Goal: Information Seeking & Learning: Find specific fact

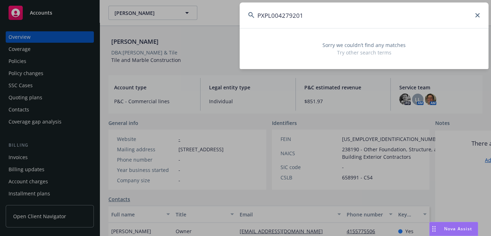
click at [300, 16] on input "PXPL004279201" at bounding box center [364, 15] width 249 height 26
type input "PXPL00427920-1"
drag, startPoint x: 323, startPoint y: 11, endPoint x: 126, endPoint y: 10, distance: 197.0
click at [146, 11] on div "PXPL00427920-1 Sorry we couldn’t find any matches Try other search terms" at bounding box center [245, 118] width 491 height 236
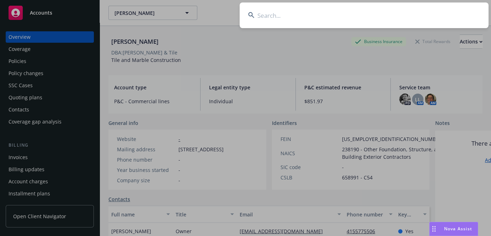
paste input "[PERSON_NAME]"
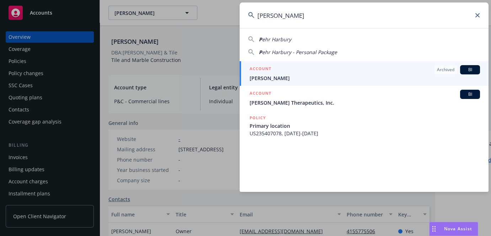
type input "[PERSON_NAME]"
drag, startPoint x: 322, startPoint y: 19, endPoint x: 121, endPoint y: 25, distance: 201.3
click at [129, 25] on div "[PERSON_NAME] P ehr Harbury P ehr Harbury - Personal Package ACCOUNT Archived B…" at bounding box center [245, 118] width 491 height 236
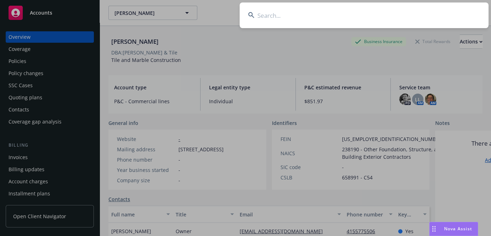
paste input "[PERSON_NAME] & [PERSON_NAME]"
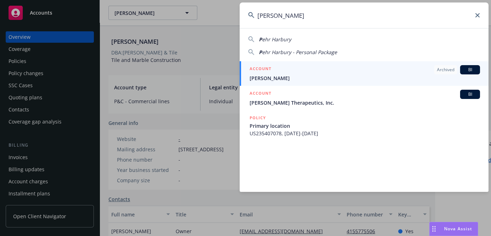
type input "[PERSON_NAME]"
drag, startPoint x: 343, startPoint y: 17, endPoint x: 7, endPoint y: 37, distance: 336.6
click at [144, 21] on div "[PERSON_NAME] P ehr Harbury P ehr Harbury - Personal Package ACCOUNT Archived B…" at bounding box center [245, 118] width 491 height 236
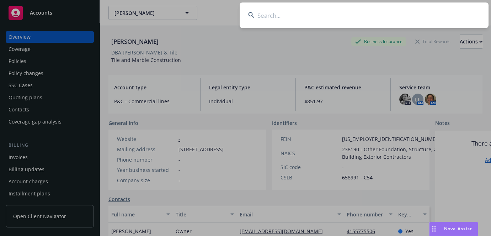
paste input "76436412"
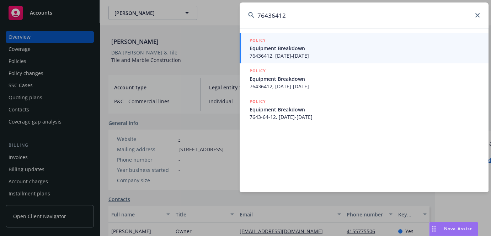
type input "76436412"
click at [272, 52] on span "76436412, [DATE]-[DATE]" at bounding box center [365, 55] width 230 height 7
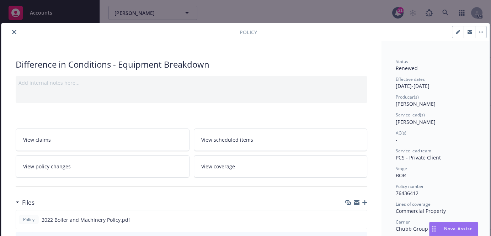
click at [13, 33] on icon "close" at bounding box center [14, 32] width 4 height 4
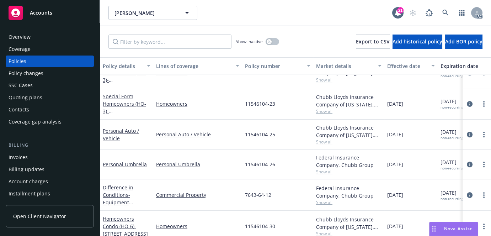
scroll to position [256, 0]
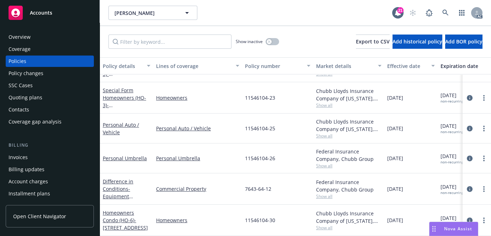
click at [28, 37] on div "Overview" at bounding box center [20, 36] width 22 height 11
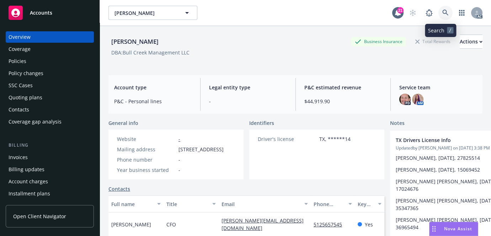
click at [443, 10] on icon at bounding box center [445, 13] width 6 height 6
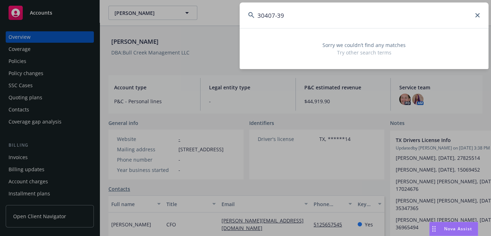
type input "30407-39"
drag, startPoint x: 290, startPoint y: 7, endPoint x: 105, endPoint y: 9, distance: 185.2
click at [159, 8] on div "30407-39 Sorry we couldn’t find any matches Try other search terms" at bounding box center [245, 118] width 491 height 236
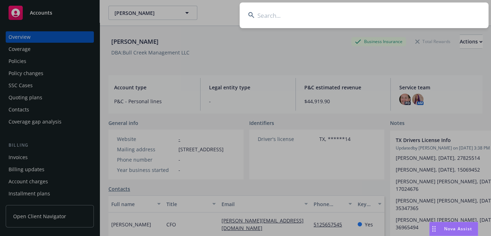
paste input "3040739"
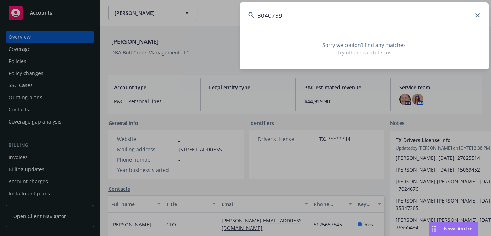
click at [276, 13] on input "3040739" at bounding box center [364, 15] width 249 height 26
type input "30407-39"
click at [266, 16] on input "30407-39" at bounding box center [364, 15] width 249 height 26
drag, startPoint x: 305, startPoint y: 14, endPoint x: 83, endPoint y: -1, distance: 222.4
click at [83, 0] on html "Accounts Overview Coverage Policies Policy changes SSC Cases Quoting plans Cont…" at bounding box center [245, 118] width 491 height 236
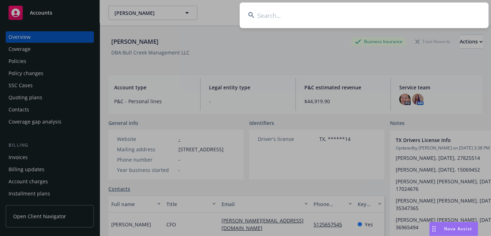
paste input "3040739"
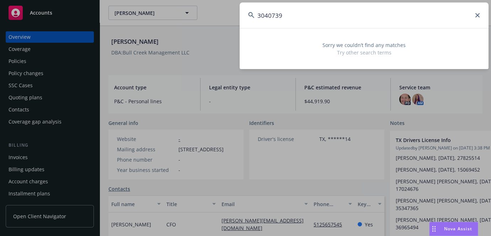
type input "3040739"
click at [207, 14] on div "3040739 Sorry we couldn’t find any matches Try other search terms" at bounding box center [245, 118] width 491 height 236
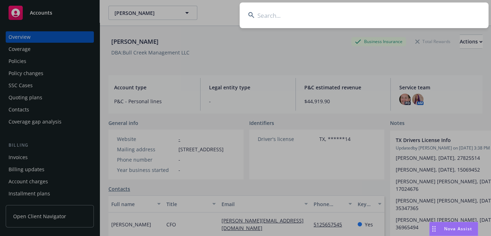
paste input "3040739"
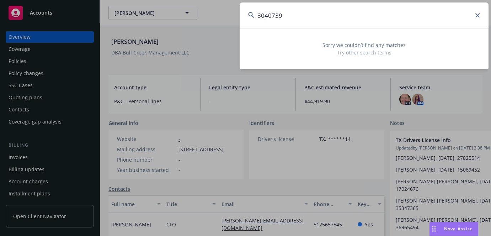
drag, startPoint x: 334, startPoint y: 26, endPoint x: 211, endPoint y: 8, distance: 124.7
click at [213, 8] on div "3040739 Sorry we couldn’t find any matches Try other search terms" at bounding box center [245, 118] width 491 height 236
paste input "THE CLUB 2 LLC"
type input "THE CLUB 2 LLC"
drag, startPoint x: 349, startPoint y: 18, endPoint x: 27, endPoint y: 10, distance: 322.2
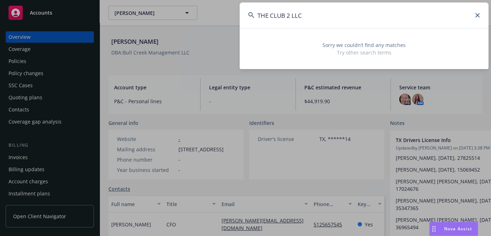
click at [58, 17] on div "THE CLUB 2 LLC Sorry we couldn’t find any matches Try other search terms" at bounding box center [245, 118] width 491 height 236
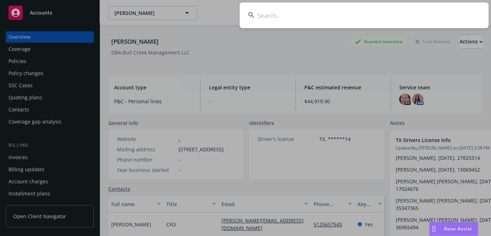
paste input "3039997"
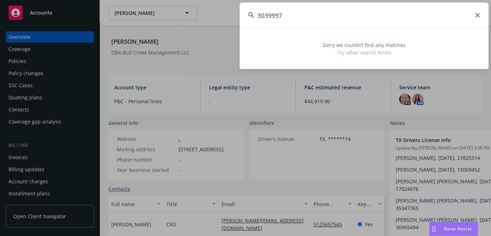
type input "3039997"
drag, startPoint x: 296, startPoint y: 21, endPoint x: 177, endPoint y: 5, distance: 119.8
click at [192, 8] on div "3039997 Sorry we couldn’t find any matches Try other search terms" at bounding box center [245, 118] width 491 height 236
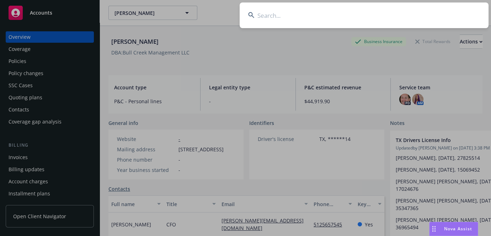
paste input "3039997"
type input "3039997"
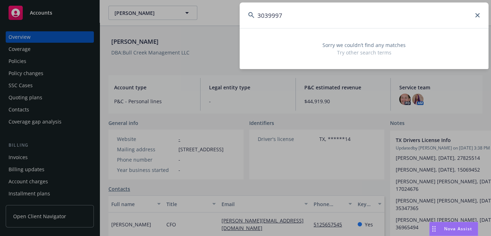
drag, startPoint x: 320, startPoint y: 17, endPoint x: 162, endPoint y: 20, distance: 157.9
click at [162, 19] on div "3039997 Sorry we couldn’t find any matches Try other search terms" at bounding box center [245, 118] width 491 height 236
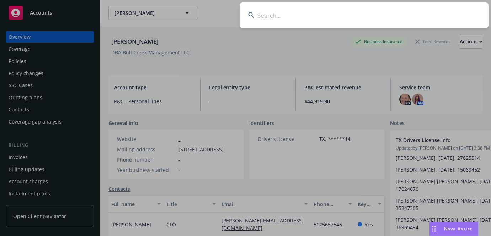
paste input "DBA PROPERIIES LLC"
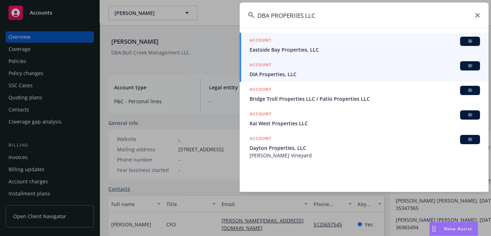
type input "DBA PROPERIIES LLC"
click at [295, 70] on span "DIA Properties, LLC" at bounding box center [365, 73] width 230 height 7
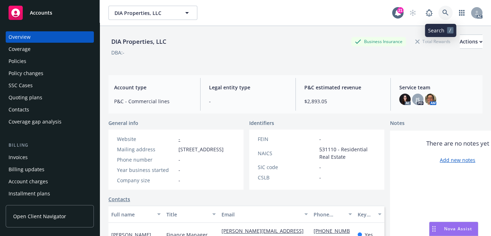
click at [442, 12] on icon at bounding box center [445, 13] width 6 height 6
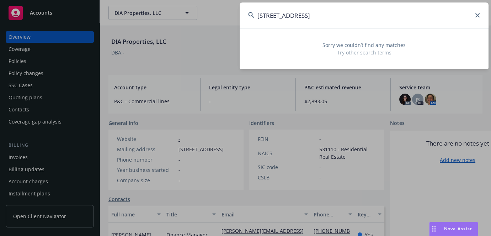
type input "[STREET_ADDRESS]"
click at [476, 15] on icon at bounding box center [477, 15] width 4 height 4
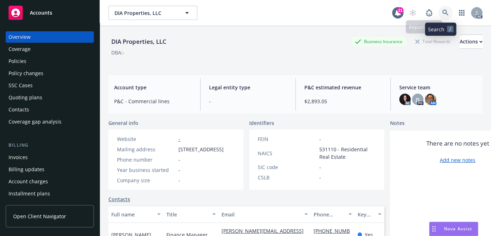
click at [442, 13] on icon at bounding box center [445, 13] width 6 height 6
drag, startPoint x: 124, startPoint y: 40, endPoint x: 155, endPoint y: 41, distance: 30.6
click at [155, 41] on div "DIA Properties, LLC" at bounding box center [138, 41] width 61 height 9
copy div "Properties,"
click at [442, 15] on icon at bounding box center [445, 13] width 6 height 6
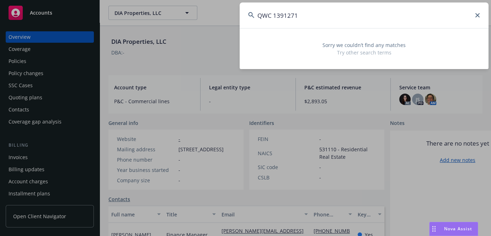
click at [275, 12] on input "QWC 1391271" at bounding box center [364, 15] width 249 height 26
type input "1391271"
drag, startPoint x: 287, startPoint y: 14, endPoint x: 132, endPoint y: 36, distance: 156.2
click at [144, 35] on div "1391271 Sorry we couldn’t find any matches Try other search terms" at bounding box center [245, 118] width 491 height 236
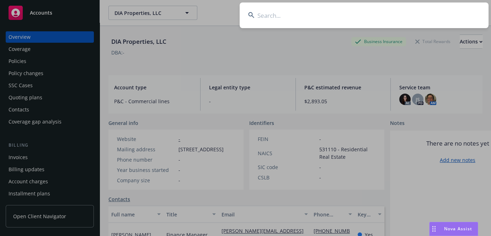
paste input "QWC 1391271"
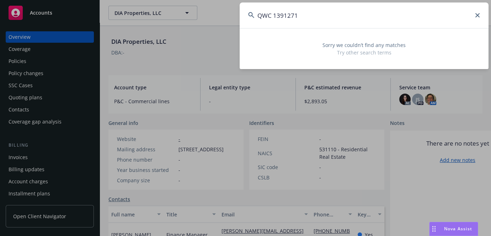
click at [274, 17] on input "QWC 1391271" at bounding box center [364, 15] width 249 height 26
type input "1391271"
drag, startPoint x: 288, startPoint y: 12, endPoint x: 80, endPoint y: 17, distance: 208.0
click at [128, 14] on div "1391271 Sorry we couldn’t find any matches Try other search terms" at bounding box center [245, 118] width 491 height 236
paste input "[PERSON_NAME] FLORAL DESIGN INC"
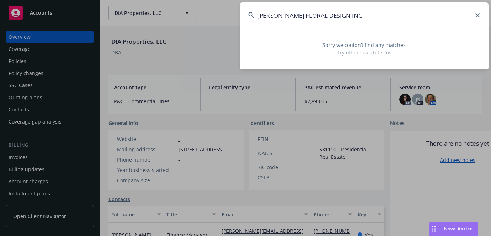
type input "[PERSON_NAME] FLORAL DESIGN INC"
click at [99, 21] on div "[PERSON_NAME] FLORAL DESIGN INC Sorry we couldn’t find any matches Try other se…" at bounding box center [245, 118] width 491 height 236
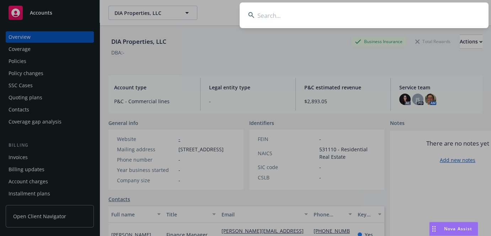
paste input "5538-36-93"
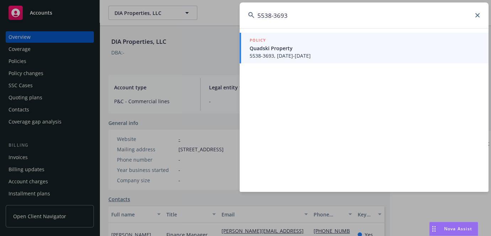
type input "5538-3693"
click at [282, 47] on span "Quadski Property" at bounding box center [365, 47] width 230 height 7
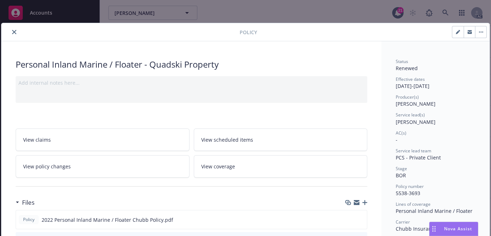
click at [14, 36] on button "close" at bounding box center [14, 32] width 9 height 9
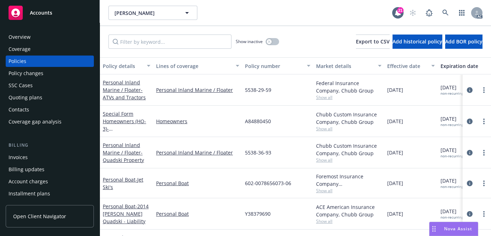
click at [37, 38] on div "Overview" at bounding box center [50, 36] width 82 height 11
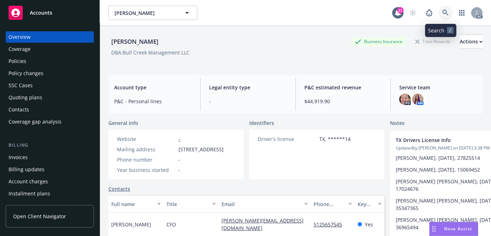
click at [442, 10] on icon at bounding box center [445, 13] width 6 height 6
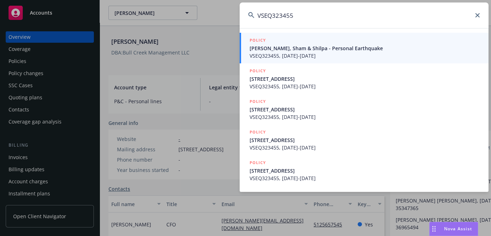
type input "VSEQ323455"
click at [321, 46] on span "[PERSON_NAME], Sham & Shilpa - Personal Earthquake" at bounding box center [365, 47] width 230 height 7
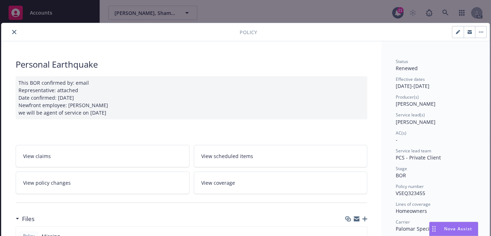
click at [12, 32] on icon "close" at bounding box center [14, 32] width 4 height 4
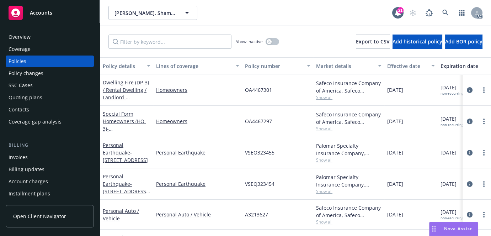
click at [31, 39] on div "Overview" at bounding box center [50, 36] width 82 height 11
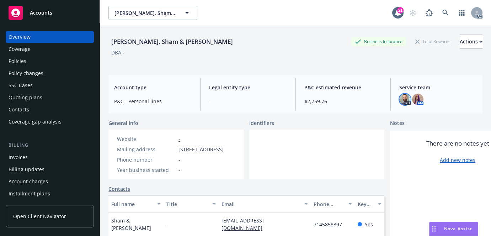
click at [404, 102] on img at bounding box center [404, 99] width 11 height 11
click at [413, 102] on img at bounding box center [417, 99] width 11 height 11
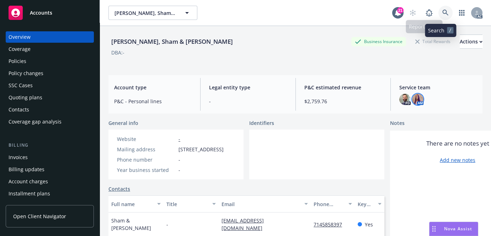
click at [442, 11] on icon at bounding box center [445, 13] width 6 height 6
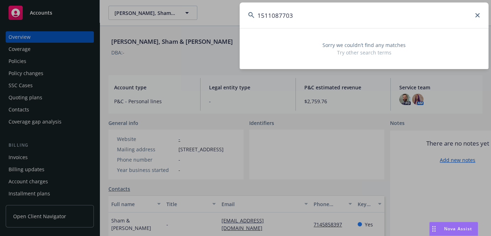
type input "1511087703"
drag, startPoint x: 107, startPoint y: 37, endPoint x: 11, endPoint y: 38, distance: 96.0
click at [69, 38] on div "1511087703 Sorry we couldn’t find any matches Try other search terms" at bounding box center [245, 118] width 491 height 236
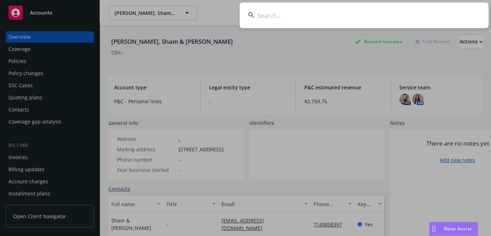
paste input "[PERSON_NAME]"
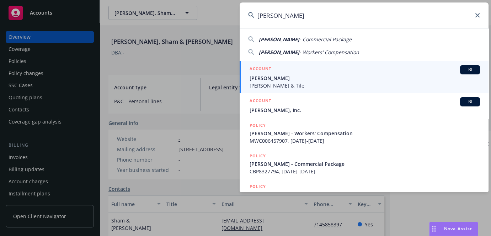
type input "[PERSON_NAME]"
